Goal: Find specific page/section

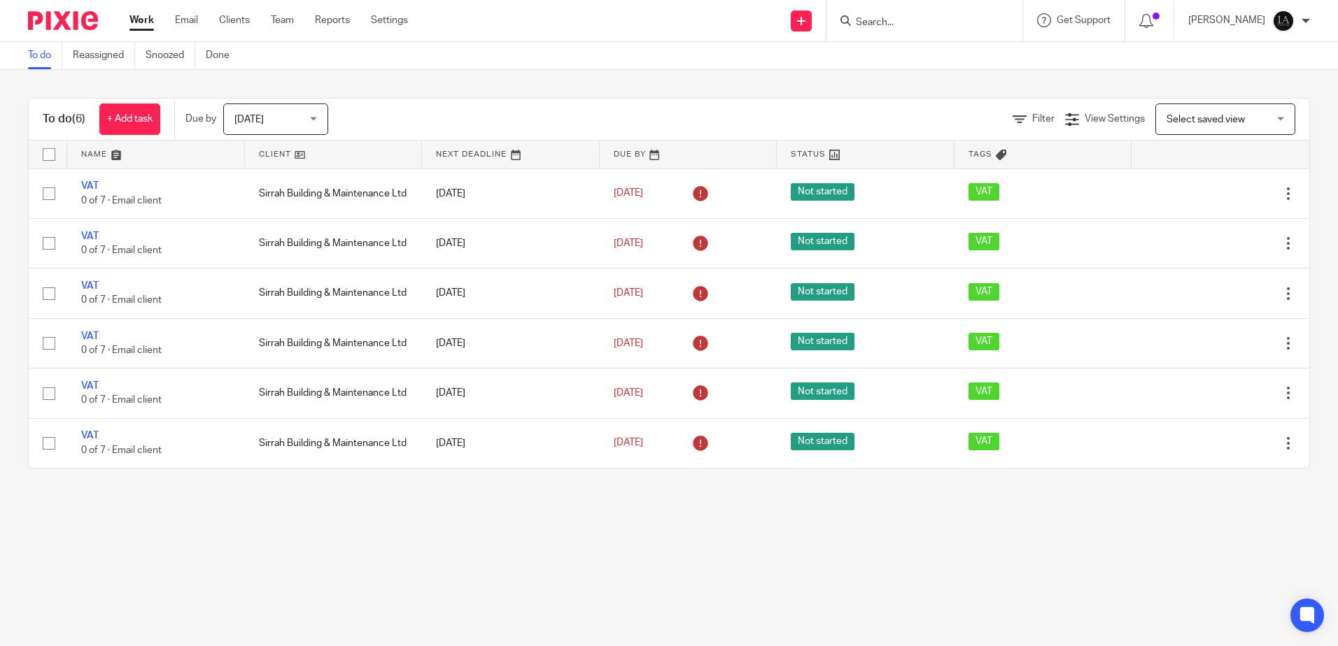
click at [889, 26] on input "Search" at bounding box center [917, 23] width 126 height 13
type input "aoi"
click at [948, 50] on link at bounding box center [938, 54] width 174 height 21
